Goal: Task Accomplishment & Management: Use online tool/utility

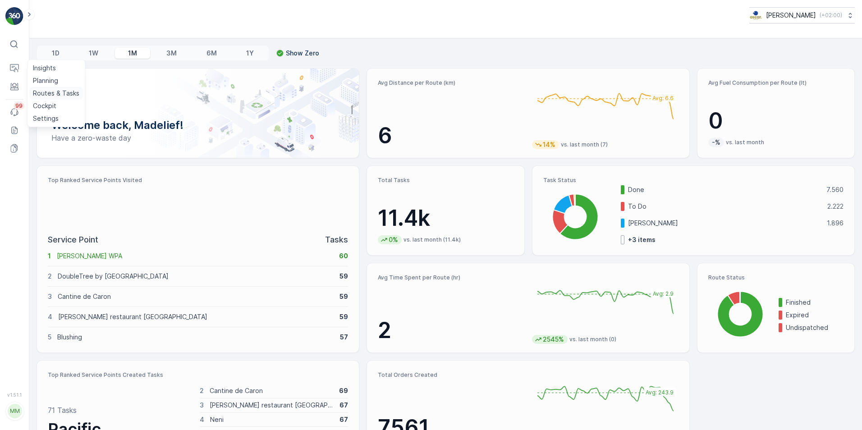
click at [50, 90] on p "Routes & Tasks" at bounding box center [56, 93] width 46 height 9
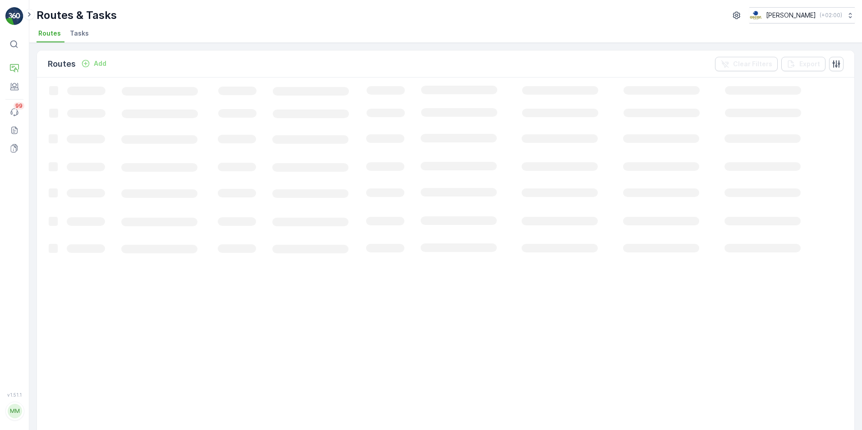
click at [78, 33] on span "Tasks" at bounding box center [79, 33] width 19 height 9
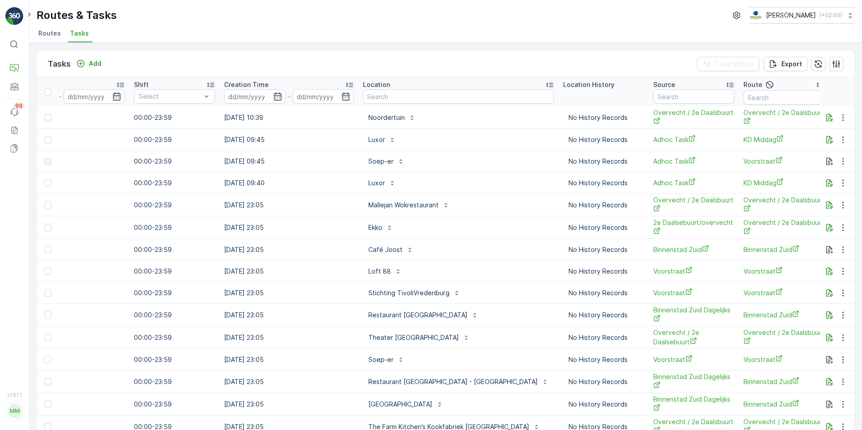
scroll to position [0, 627]
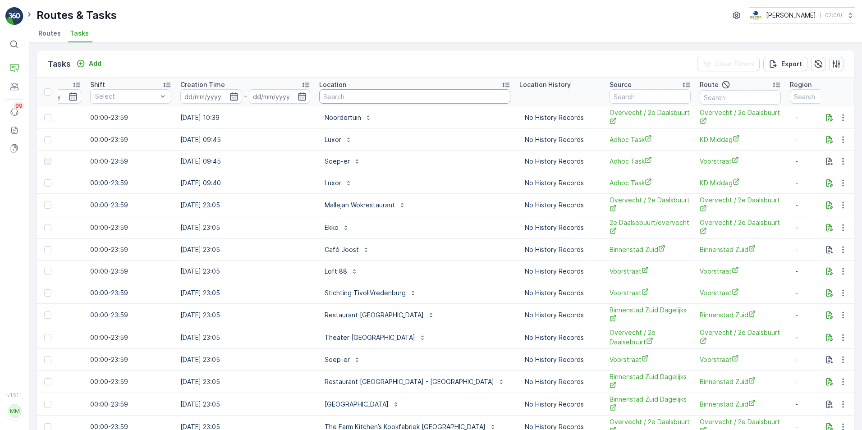
click at [370, 100] on input "text" at bounding box center [414, 96] width 191 height 14
type input "doubletree"
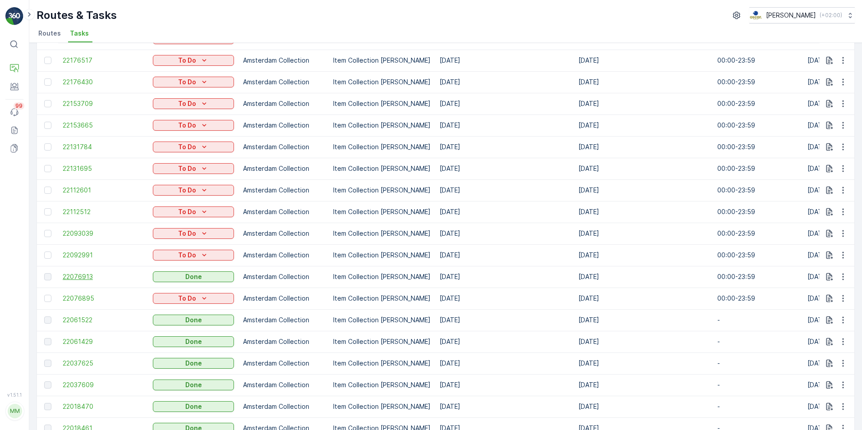
click at [81, 280] on span "22076913" at bounding box center [103, 276] width 81 height 9
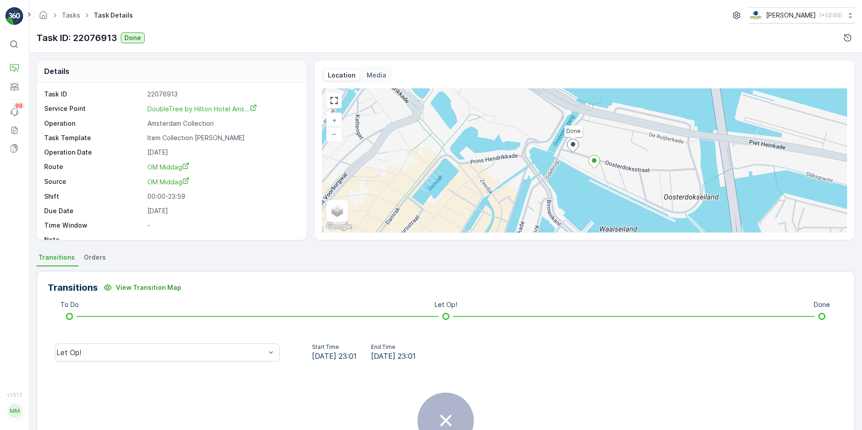
scroll to position [12, 0]
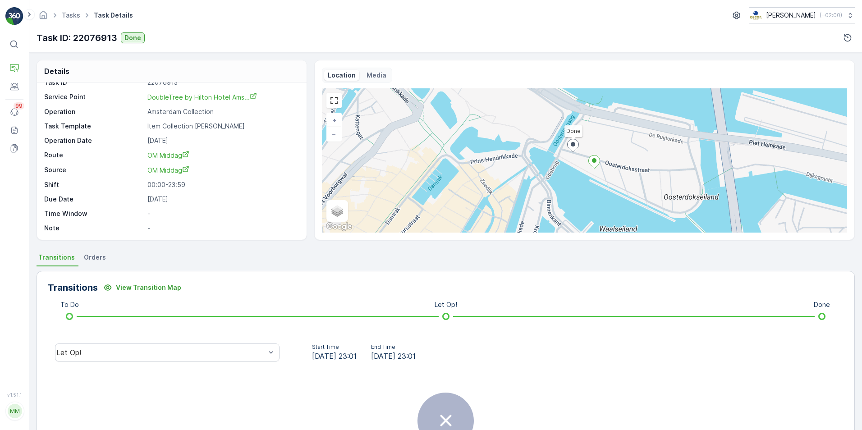
click at [95, 256] on span "Orders" at bounding box center [95, 257] width 22 height 9
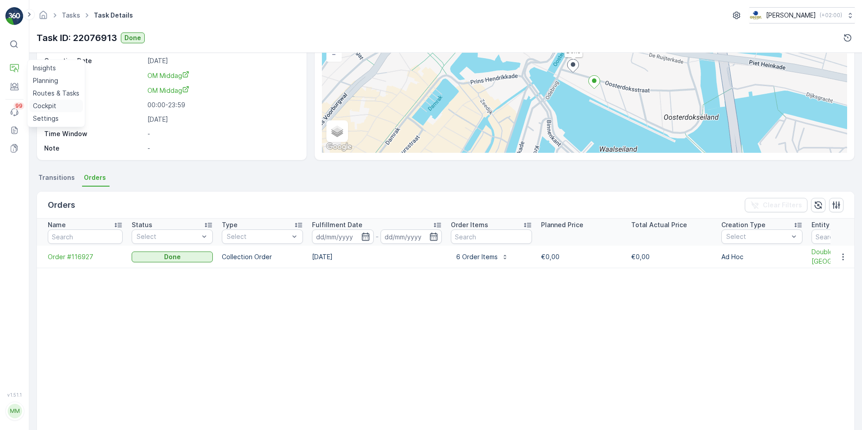
click at [40, 106] on p "Cockpit" at bounding box center [44, 105] width 23 height 9
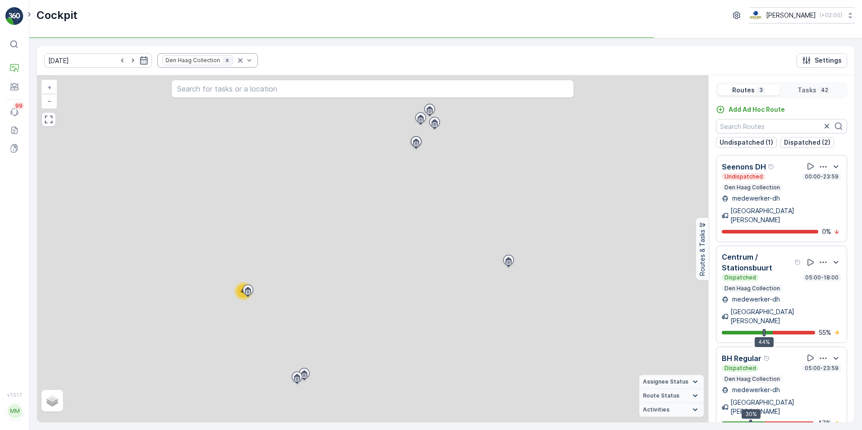
click at [224, 60] on icon "Remove Den Haag Collection" at bounding box center [227, 60] width 6 height 6
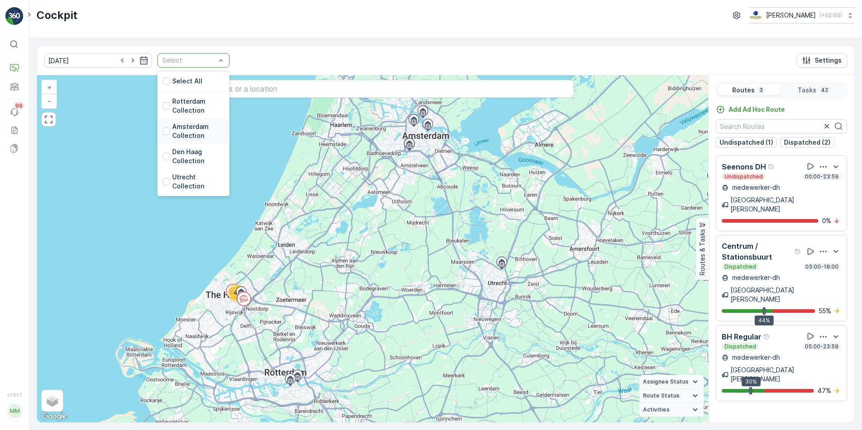
click at [163, 131] on div "Amsterdam Collection" at bounding box center [193, 131] width 61 height 18
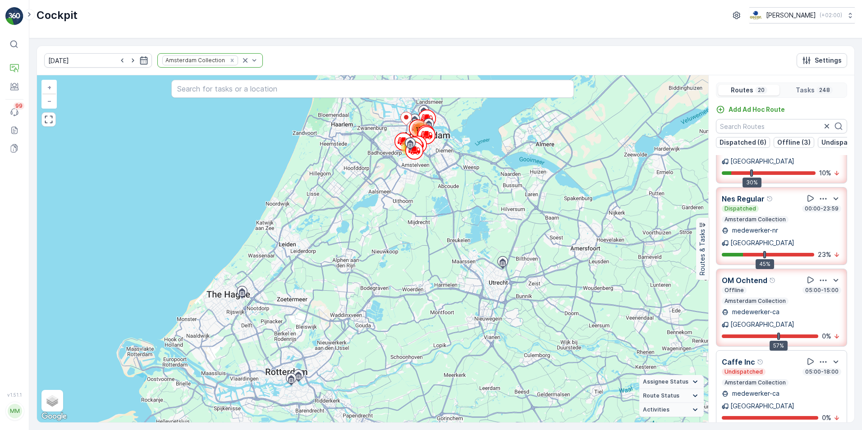
scroll to position [361, 0]
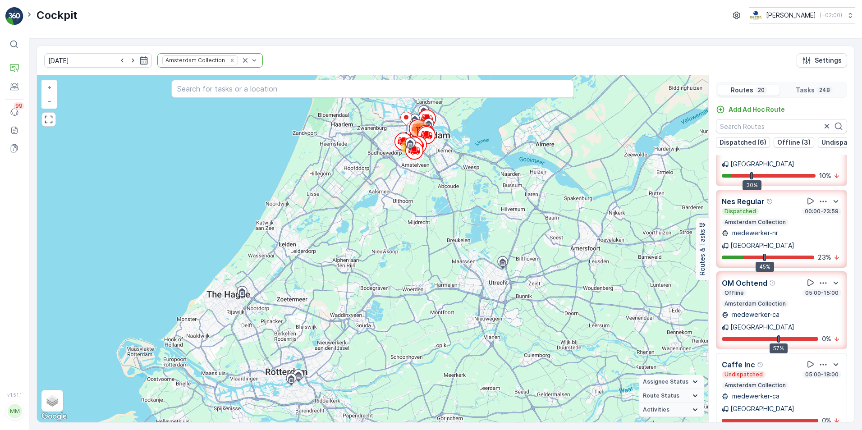
click at [744, 278] on p "OM Ochtend" at bounding box center [745, 283] width 46 height 11
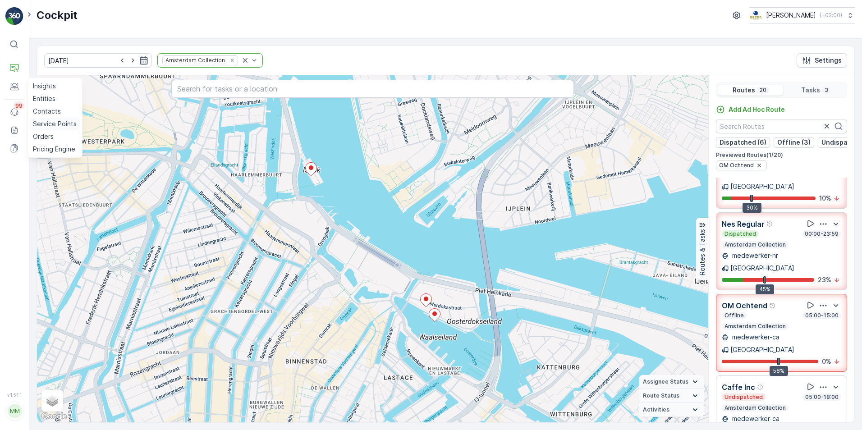
click at [48, 122] on p "Service Points" at bounding box center [55, 123] width 44 height 9
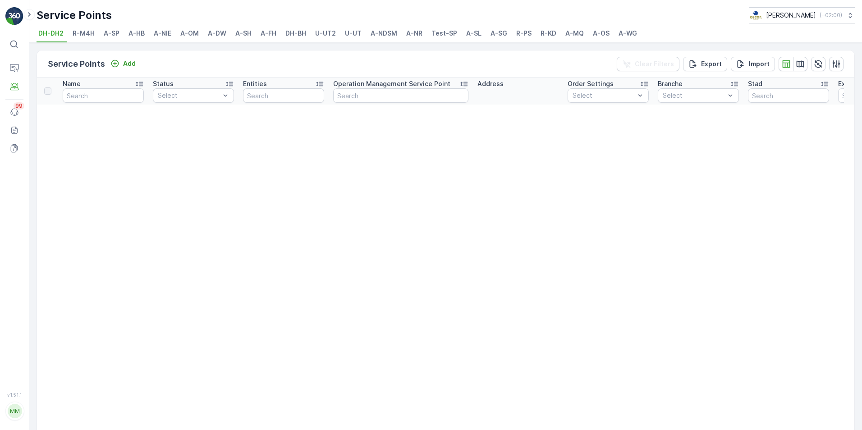
click at [597, 32] on span "A-OS" at bounding box center [601, 33] width 17 height 9
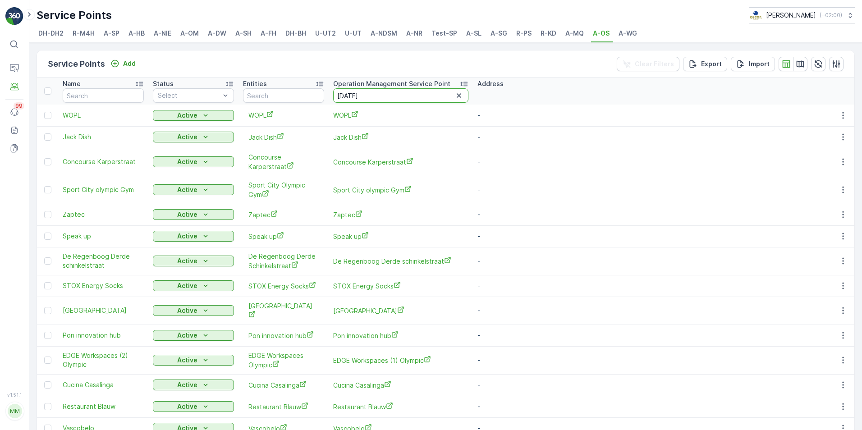
type input "july"
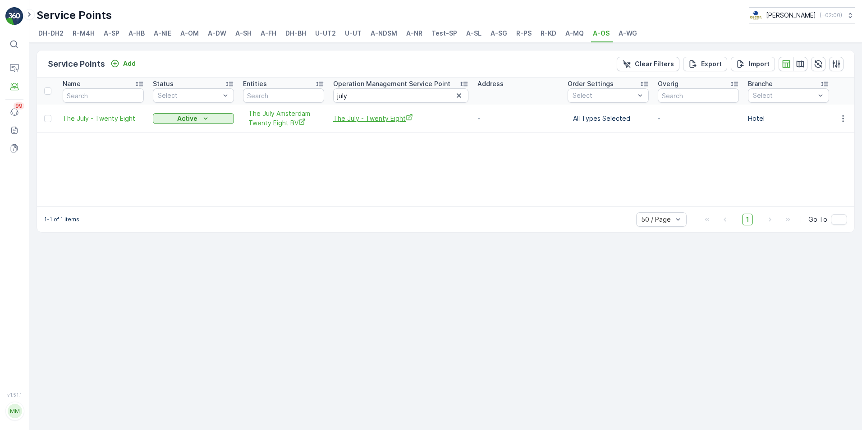
click at [387, 123] on span "The July - Twenty Eight" at bounding box center [400, 118] width 135 height 9
click at [379, 31] on span "A-NDSM" at bounding box center [383, 33] width 27 height 9
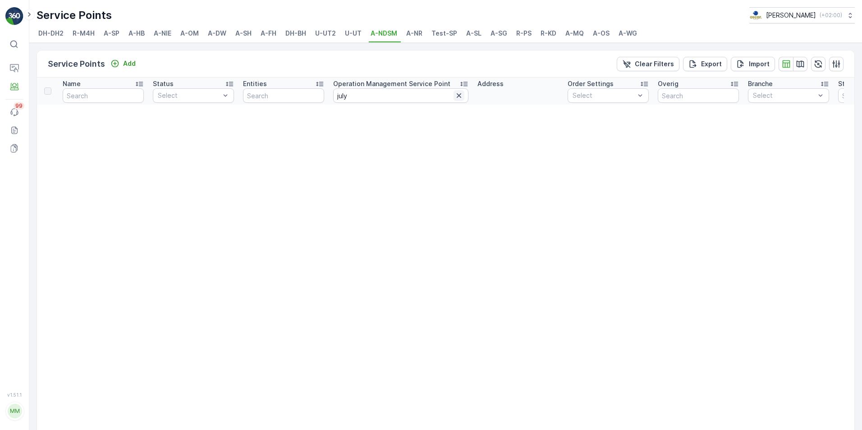
click at [459, 97] on icon "button" at bounding box center [458, 95] width 9 height 9
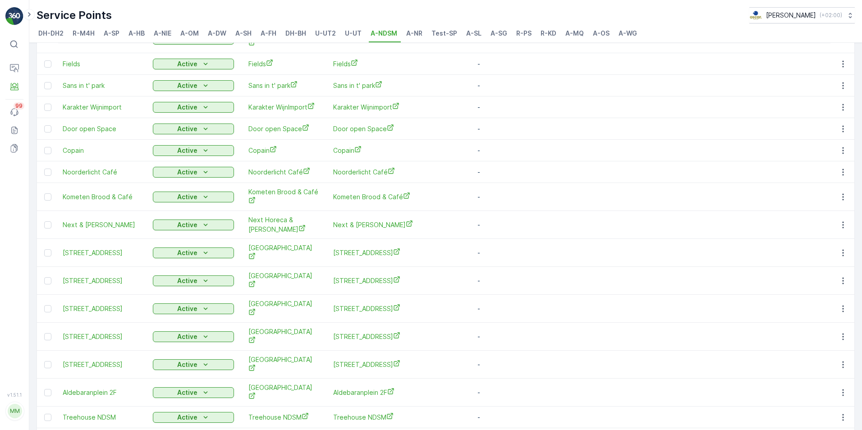
scroll to position [361, 0]
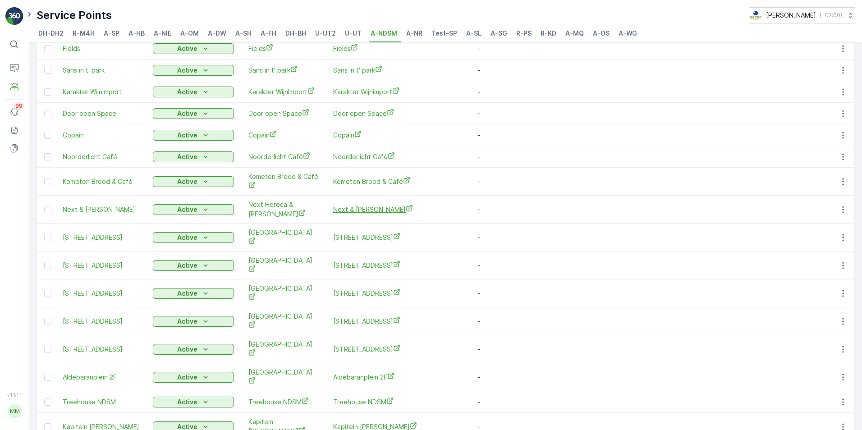
click at [364, 205] on span "Next & [PERSON_NAME]" at bounding box center [400, 209] width 135 height 9
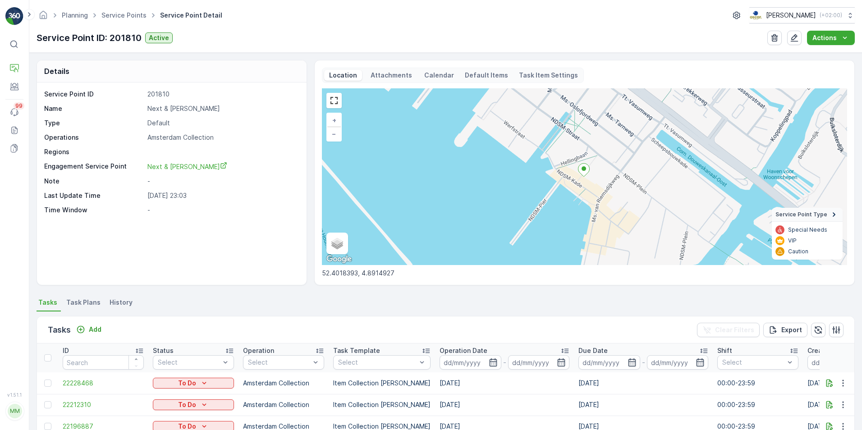
scroll to position [45, 0]
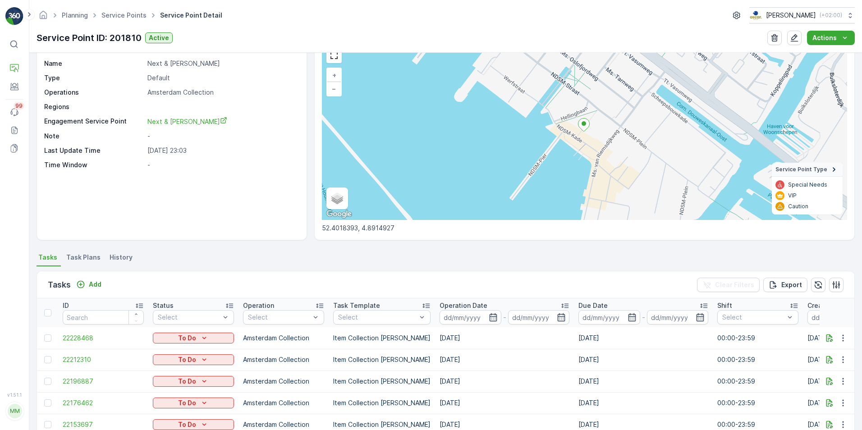
click at [81, 259] on span "Task Plans" at bounding box center [83, 257] width 34 height 9
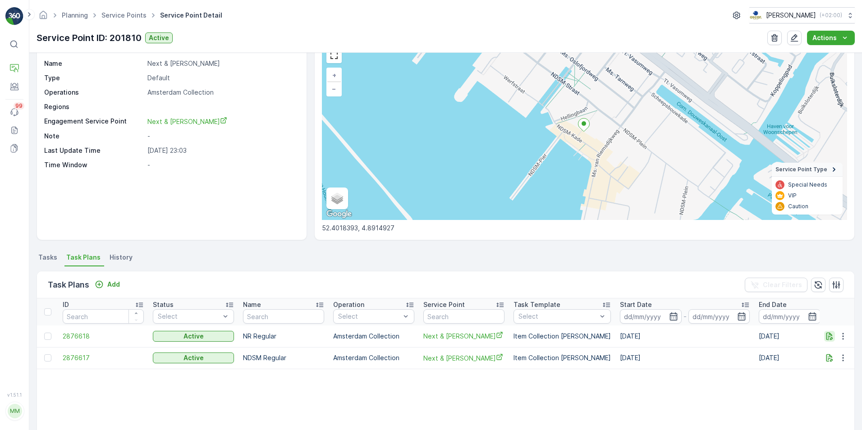
click at [826, 336] on icon "button" at bounding box center [829, 336] width 7 height 8
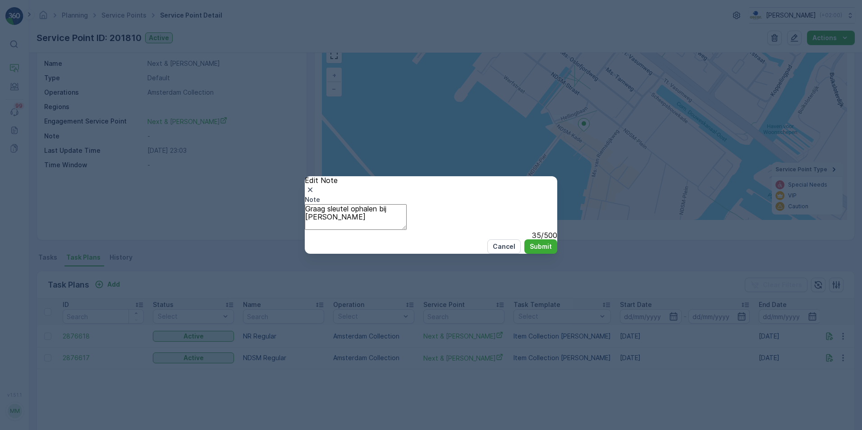
click at [733, 338] on div "Edit Note Note Graag sleutel ophalen bij Carroll's 35 / 500 Cancel Submit" at bounding box center [431, 215] width 862 height 430
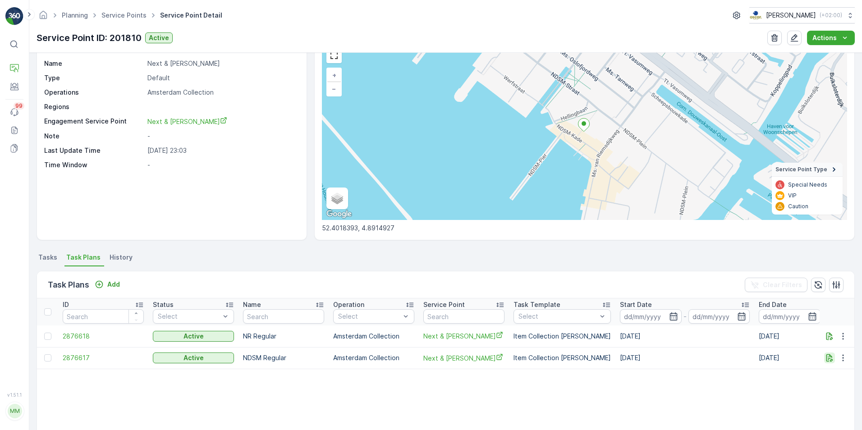
click at [825, 356] on icon "button" at bounding box center [829, 357] width 9 height 9
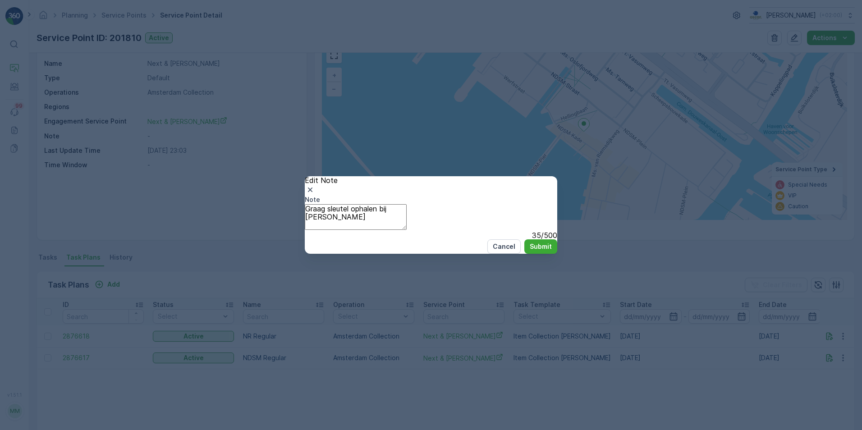
click at [315, 185] on icon "button" at bounding box center [310, 189] width 9 height 9
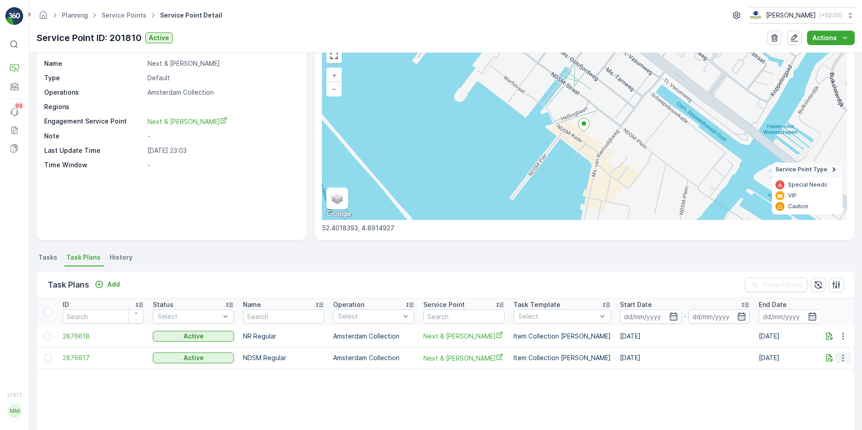
click at [839, 361] on icon "button" at bounding box center [842, 357] width 9 height 9
click at [821, 384] on span "Edit Task Plan" at bounding box center [832, 386] width 42 height 9
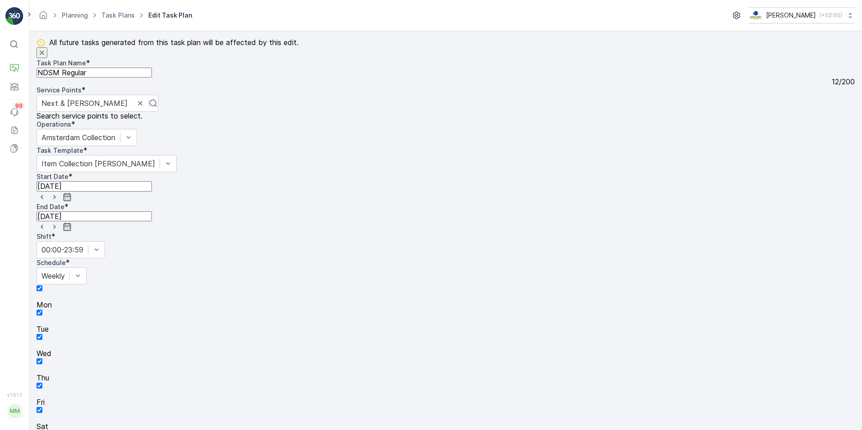
click at [72, 222] on icon "button" at bounding box center [67, 226] width 9 height 9
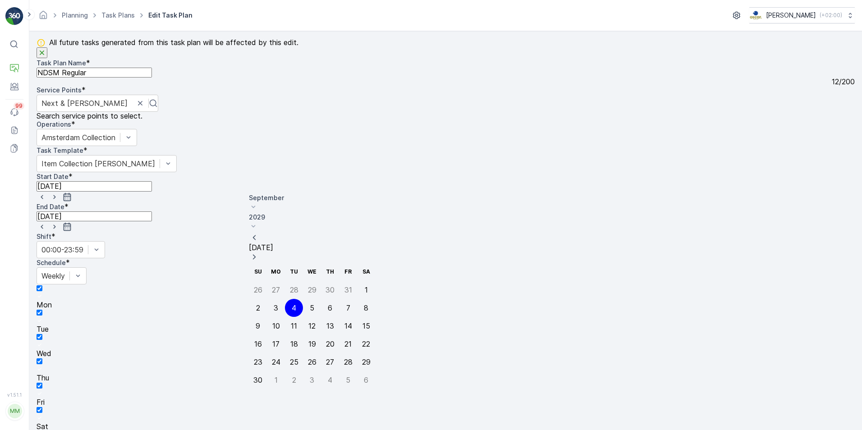
click at [259, 233] on icon "button" at bounding box center [254, 237] width 9 height 9
click at [272, 194] on p "August" at bounding box center [312, 197] width 126 height 9
click at [278, 288] on span "October" at bounding box center [273, 292] width 26 height 9
click at [258, 222] on icon at bounding box center [253, 226] width 9 height 9
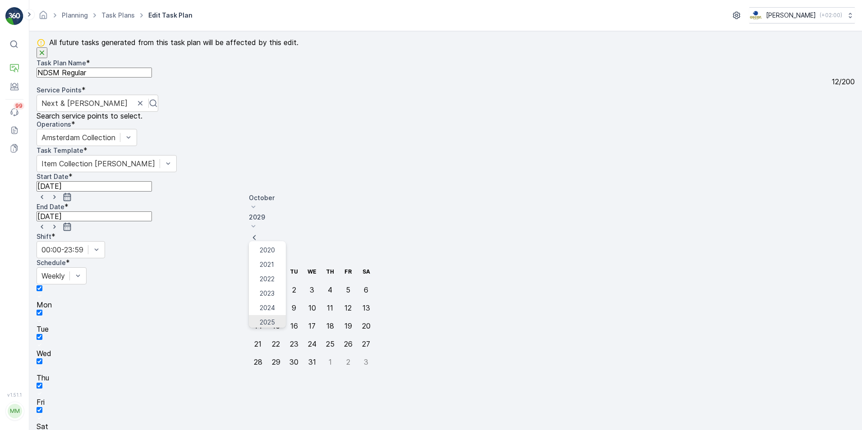
click at [275, 318] on span "2025" at bounding box center [267, 322] width 15 height 9
click at [292, 304] on div "7" at bounding box center [294, 308] width 4 height 8
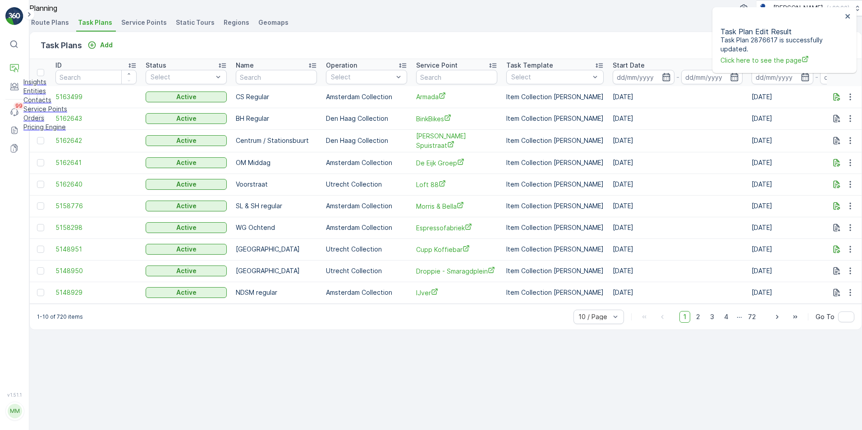
click at [50, 114] on p "Service Points" at bounding box center [45, 109] width 44 height 9
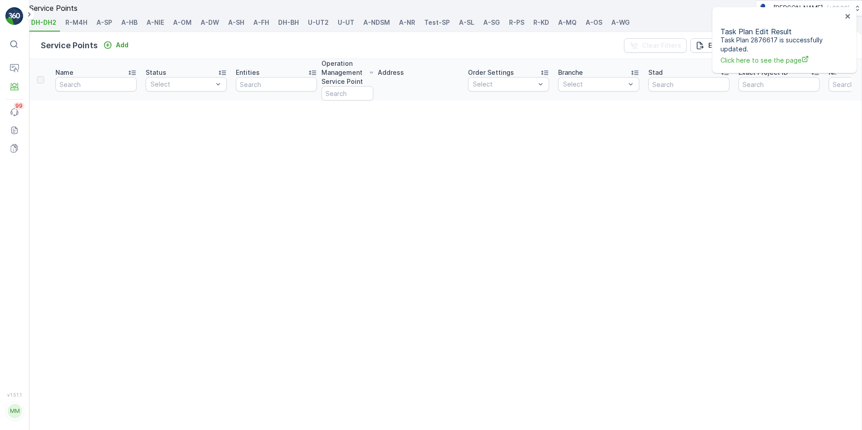
click at [387, 27] on span "A-NDSM" at bounding box center [376, 22] width 27 height 9
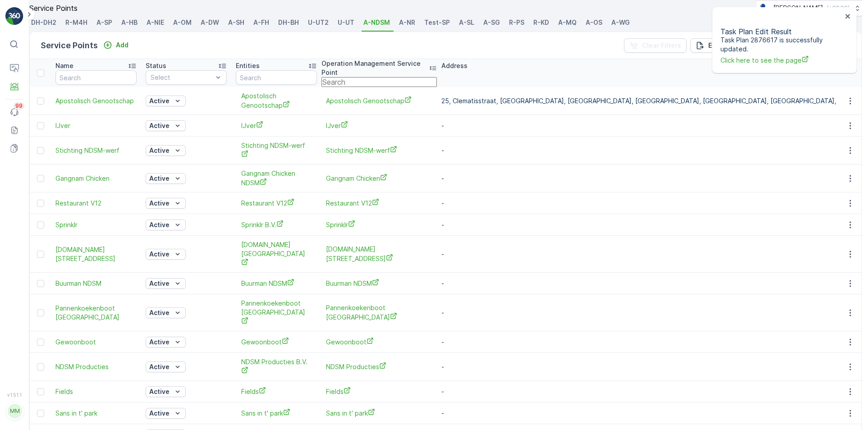
click at [385, 87] on input "text" at bounding box center [378, 82] width 115 height 10
type input "next"
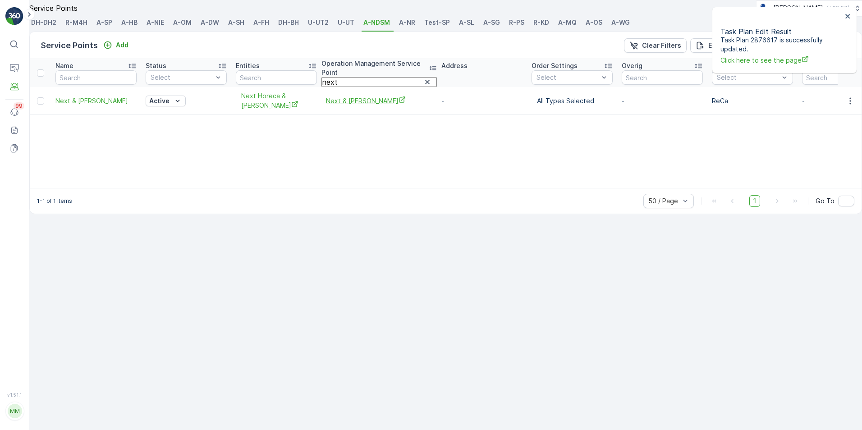
click at [365, 105] on span "Next & [PERSON_NAME]" at bounding box center [379, 100] width 106 height 9
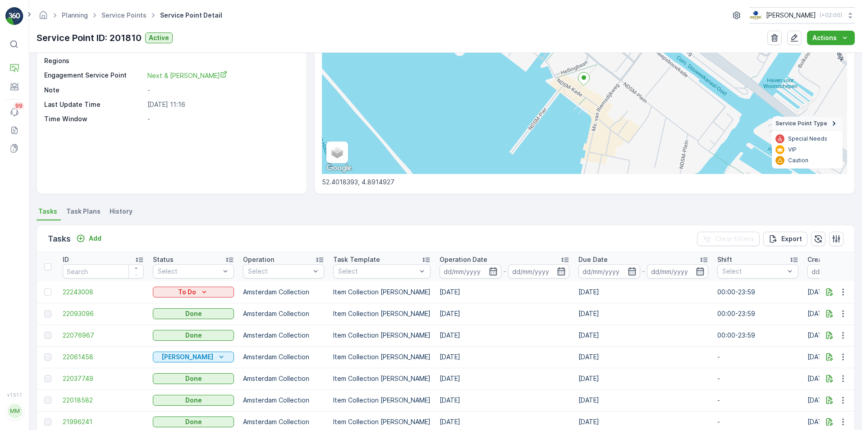
scroll to position [90, 0]
click at [83, 212] on span "Task Plans" at bounding box center [83, 212] width 34 height 9
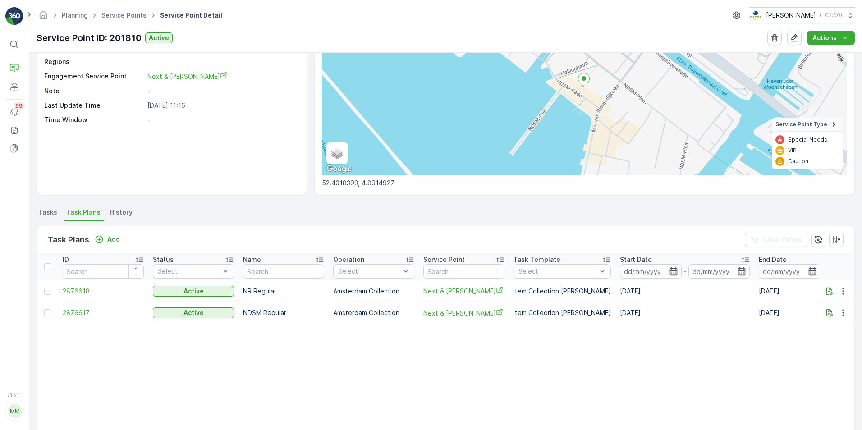
click at [763, 293] on td "03.05.2025" at bounding box center [823, 291] width 139 height 22
drag, startPoint x: 763, startPoint y: 293, endPoint x: 775, endPoint y: 295, distance: 11.9
click at [775, 295] on td "03.05.2025" at bounding box center [823, 291] width 139 height 22
click at [80, 293] on span "2876618" at bounding box center [103, 291] width 81 height 9
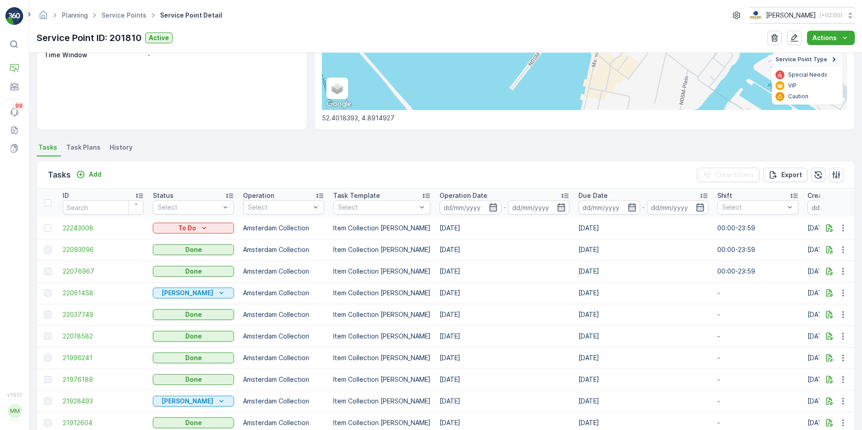
scroll to position [180, 0]
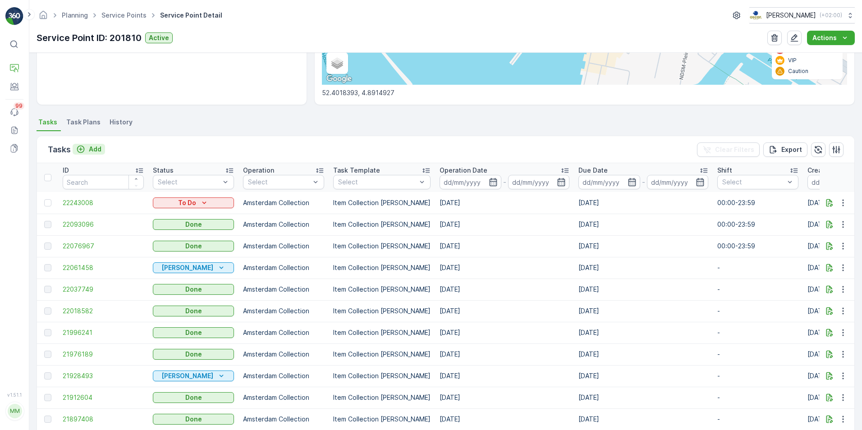
click at [96, 145] on p "Add" at bounding box center [95, 149] width 13 height 9
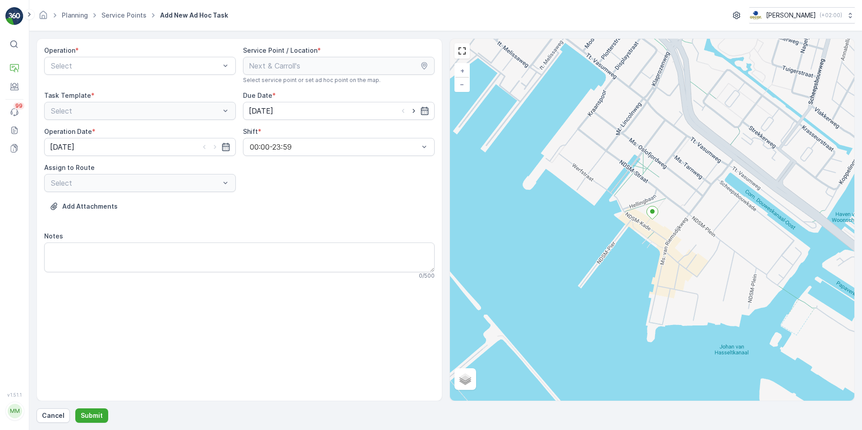
click at [169, 75] on div "Operation * Select" at bounding box center [140, 65] width 192 height 38
click at [130, 85] on div "Amsterdam Collection" at bounding box center [140, 88] width 181 height 8
click at [426, 114] on icon "button" at bounding box center [424, 110] width 9 height 9
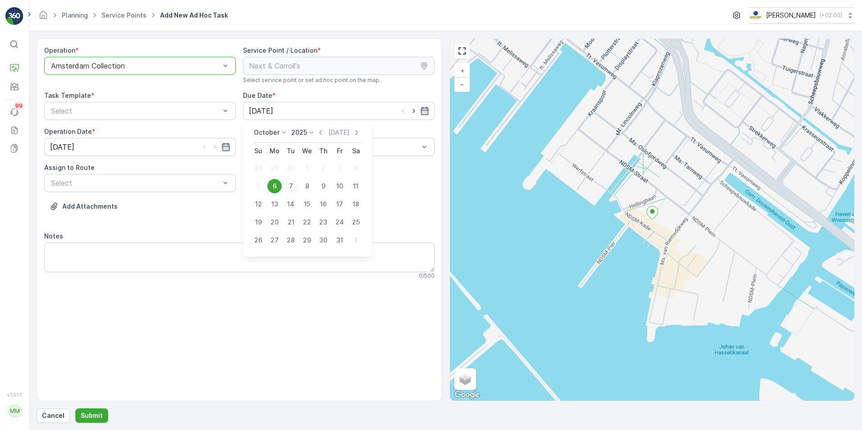
click at [293, 187] on div "7" at bounding box center [290, 186] width 14 height 14
type input "[DATE]"
click at [228, 151] on icon "button" at bounding box center [226, 147] width 8 height 8
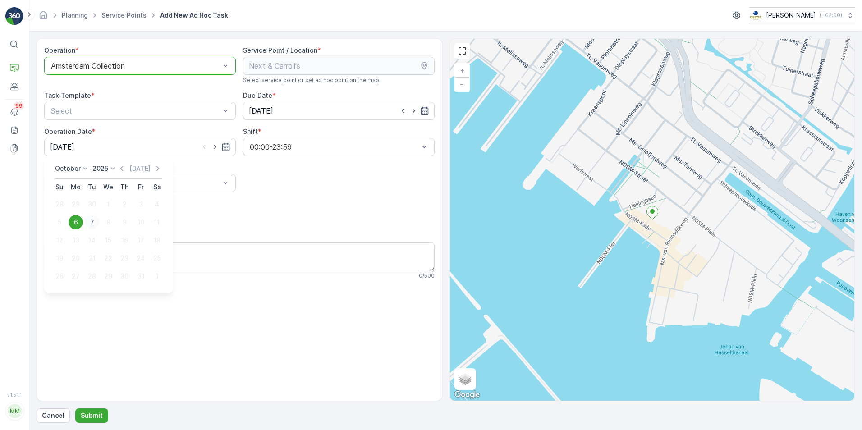
click at [91, 216] on div "7" at bounding box center [92, 222] width 14 height 14
type input "[DATE]"
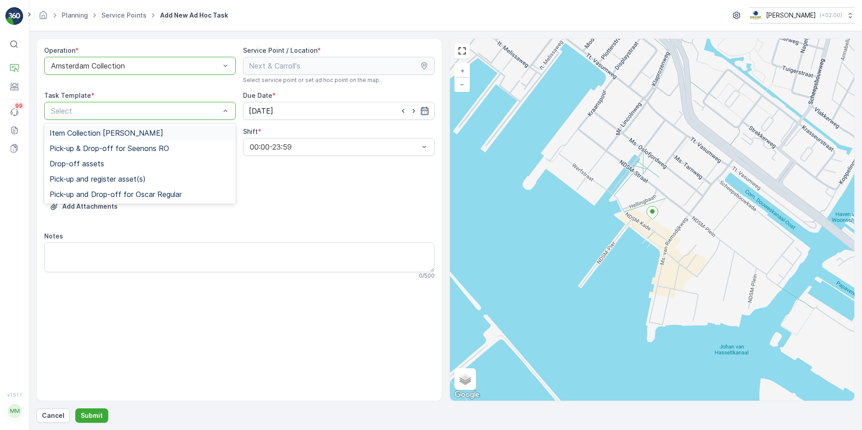
click at [75, 129] on span "Item Collection [PERSON_NAME]" at bounding box center [107, 133] width 114 height 8
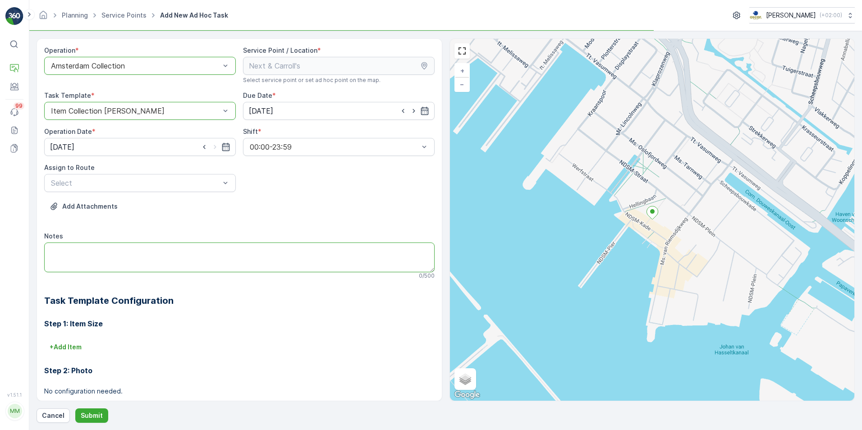
click at [140, 260] on textarea "Notes" at bounding box center [239, 257] width 390 height 30
type textarea "A"
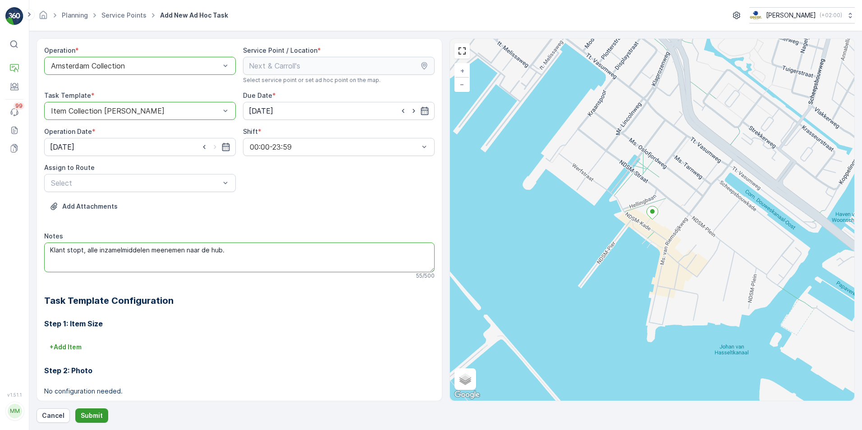
type textarea "Klant stopt, alle inzamelmiddelen meenemen naar de hub."
click at [87, 410] on button "Submit" at bounding box center [91, 415] width 33 height 14
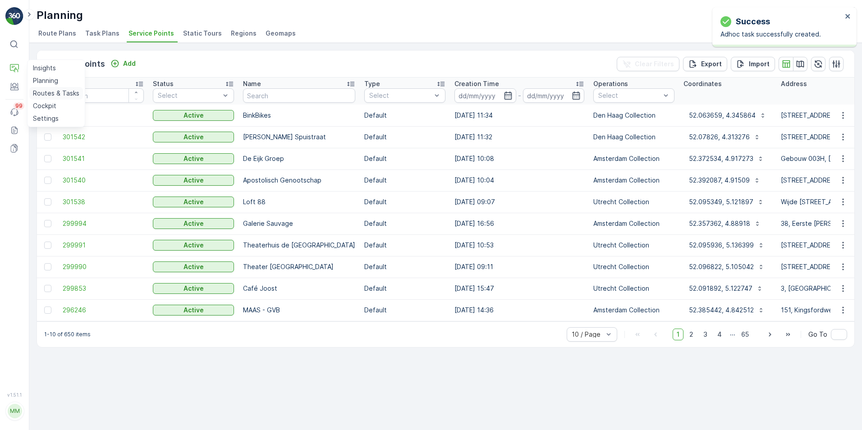
drag, startPoint x: 51, startPoint y: 96, endPoint x: 55, endPoint y: 92, distance: 5.8
click at [51, 96] on p "Routes & Tasks" at bounding box center [56, 93] width 46 height 9
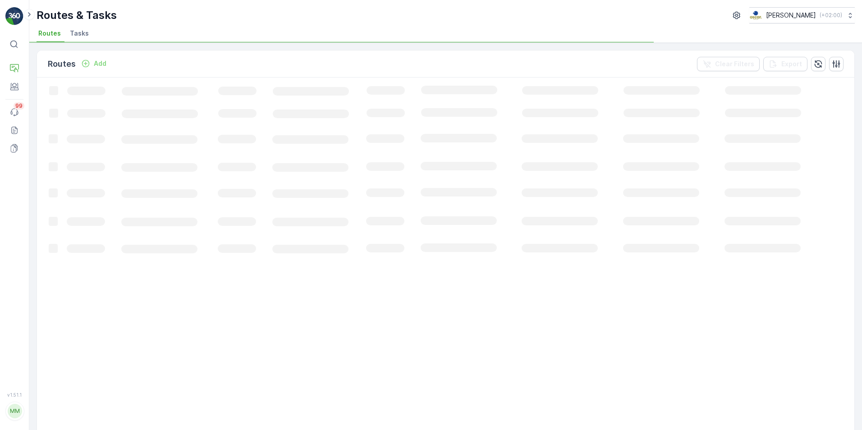
click at [78, 36] on span "Tasks" at bounding box center [79, 33] width 19 height 9
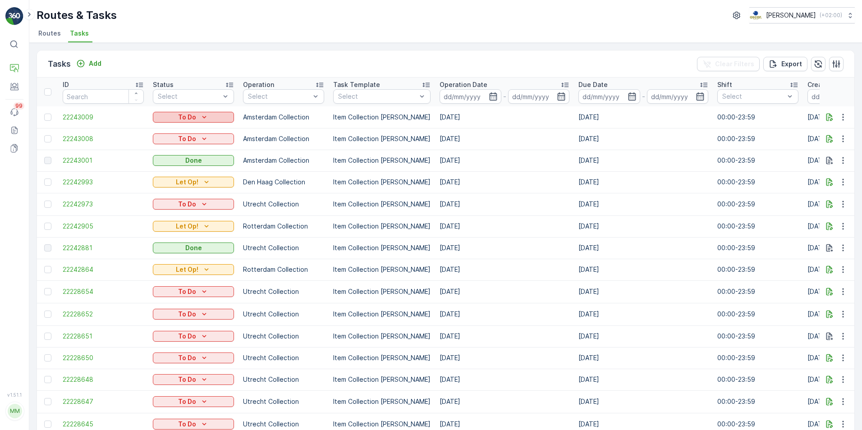
click at [212, 120] on div "To Do" at bounding box center [193, 117] width 74 height 9
click at [179, 128] on span "Let Op!" at bounding box center [169, 130] width 23 height 9
